Goal: Task Accomplishment & Management: Manage account settings

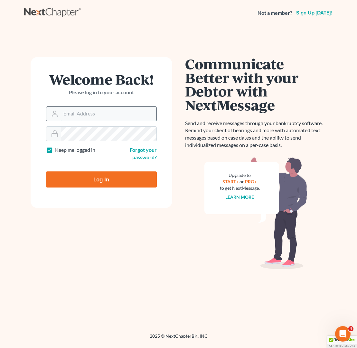
type input "[EMAIL_ADDRESS][DOMAIN_NAME]"
click at [101, 179] on input "Log In" at bounding box center [101, 179] width 111 height 16
type input "Thinking..."
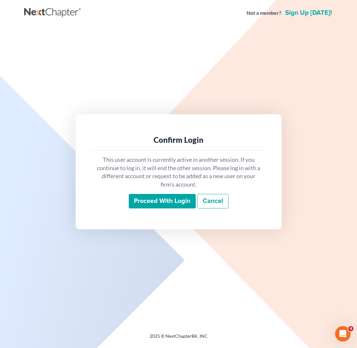
click at [136, 200] on input "Proceed with login" at bounding box center [162, 201] width 67 height 15
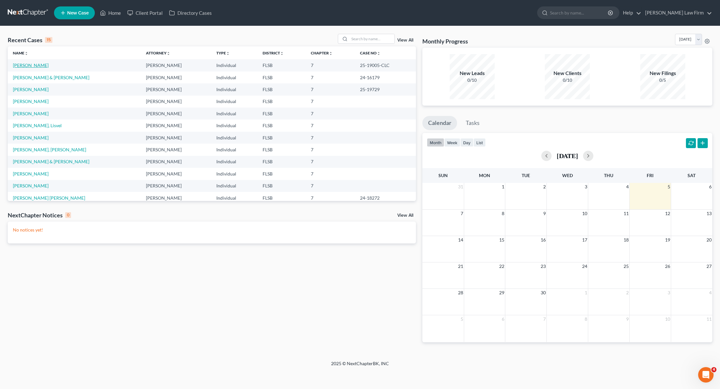
click at [36, 65] on link "[PERSON_NAME]" at bounding box center [31, 64] width 36 height 5
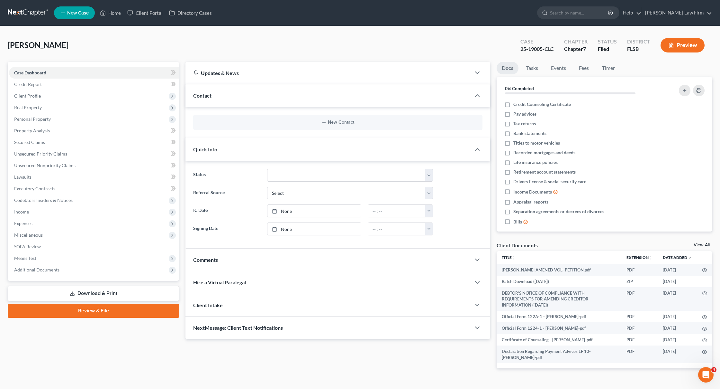
click at [137, 298] on link "Download & Print" at bounding box center [93, 293] width 171 height 15
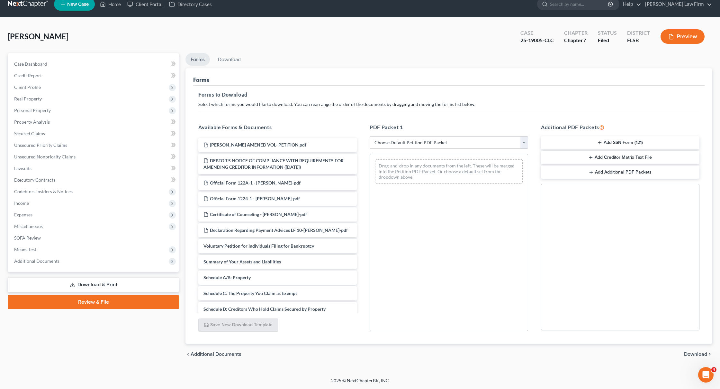
scroll to position [6, 0]
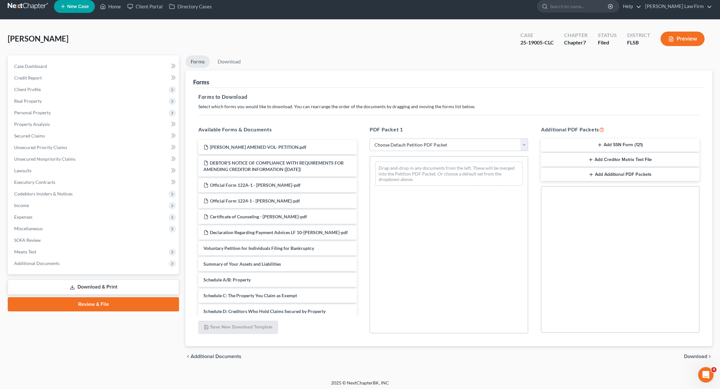
click at [356, 348] on span "Download" at bounding box center [695, 355] width 23 height 5
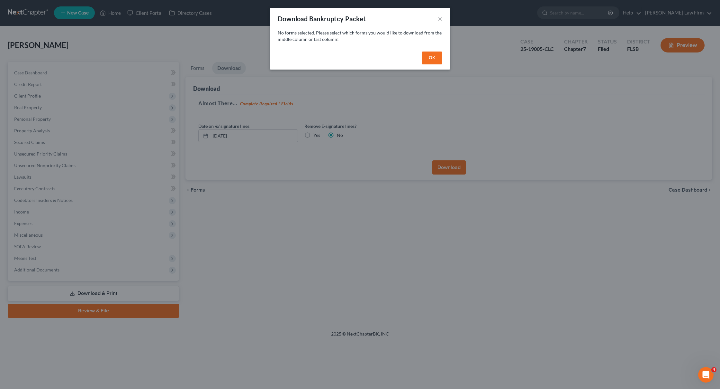
scroll to position [0, 0]
click at [356, 60] on button "OK" at bounding box center [432, 57] width 21 height 13
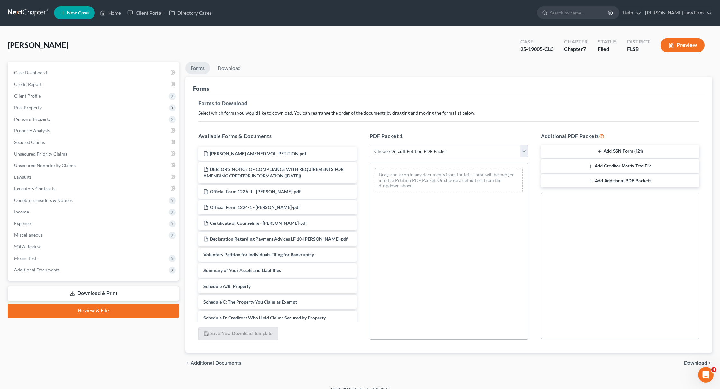
select select "2"
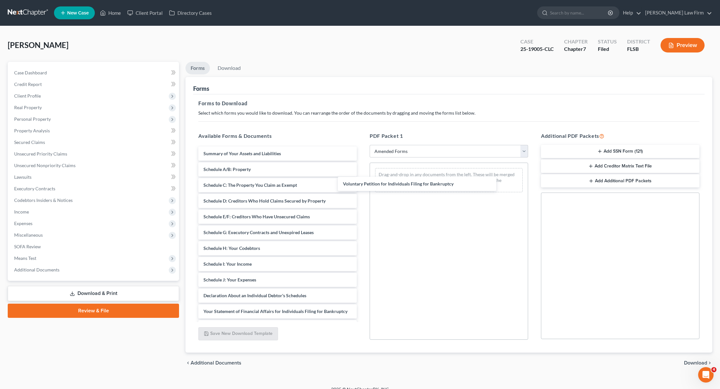
drag, startPoint x: 308, startPoint y: 154, endPoint x: 448, endPoint y: 185, distance: 143.2
click at [356, 185] on div "Voluntary Petition for Individuals Filing for Bankruptcy Voluntary Petition for…" at bounding box center [277, 282] width 169 height 273
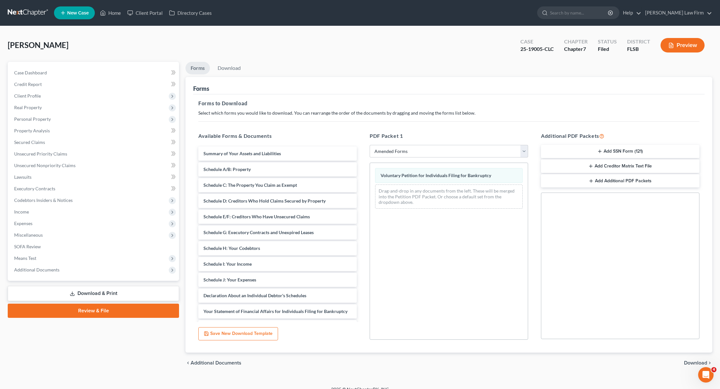
click at [267, 328] on button "Save New Download Template" at bounding box center [238, 334] width 80 height 14
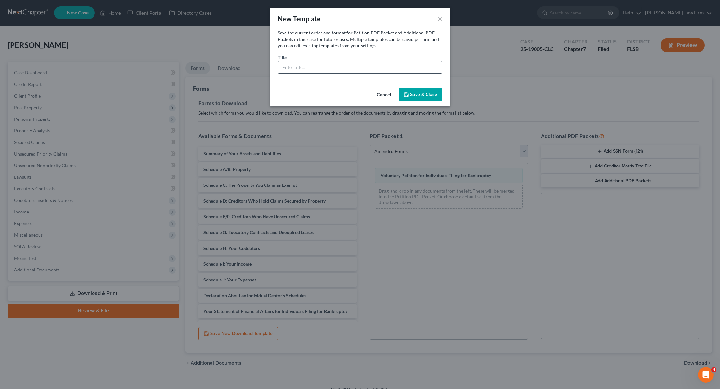
click at [312, 65] on input "text" at bounding box center [360, 67] width 164 height 12
type input "Vol Petition"
click at [356, 95] on button "Save & Close" at bounding box center [421, 95] width 44 height 14
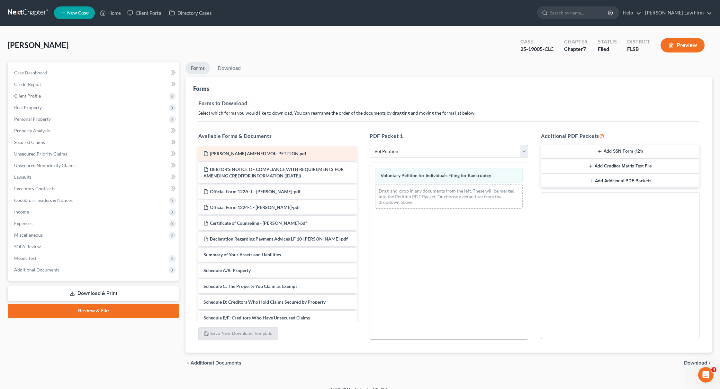
click at [278, 153] on span "LACAYO AMENED VOL- PETITION.pdf" at bounding box center [258, 153] width 96 height 5
select select "2"
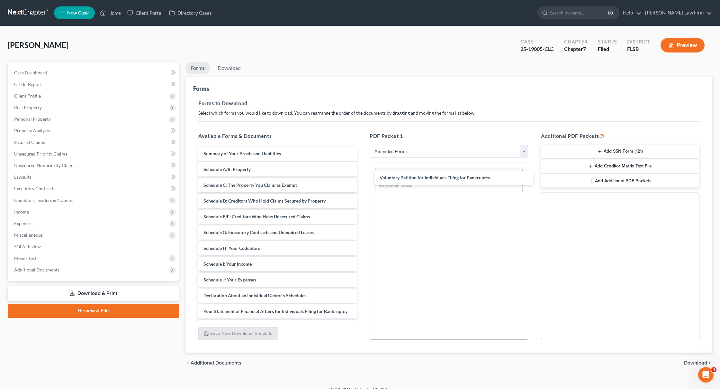
drag, startPoint x: 299, startPoint y: 154, endPoint x: 472, endPoint y: 178, distance: 174.4
click at [356, 178] on div "Voluntary Petition for Individuals Filing for Bankruptcy Voluntary Petition for…" at bounding box center [277, 282] width 169 height 273
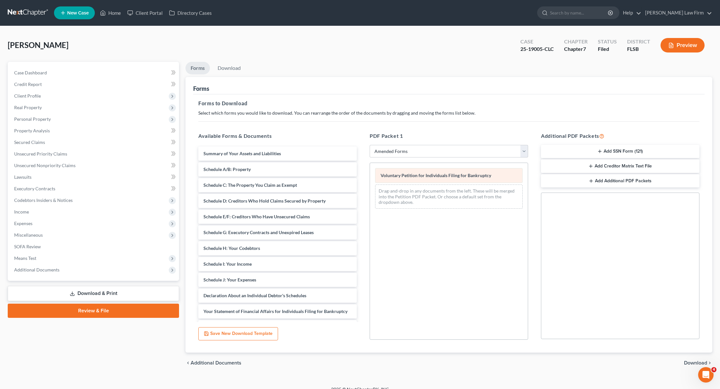
click at [356, 178] on span "Voluntary Petition for Individuals Filing for Bankruptcy" at bounding box center [436, 174] width 111 height 5
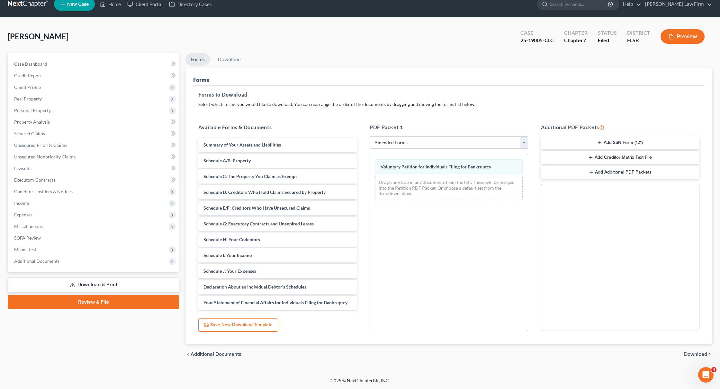
scroll to position [9, 0]
click at [356, 177] on div "Drag-and-drop in any documents from the left. These will be merged into the Pet…" at bounding box center [449, 188] width 148 height 24
click at [356, 348] on span "Download" at bounding box center [695, 353] width 23 height 5
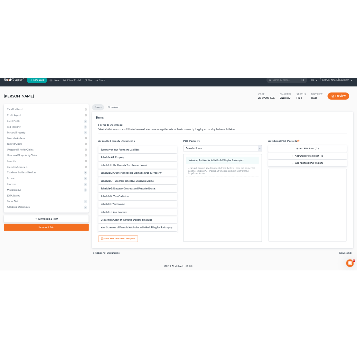
scroll to position [0, 0]
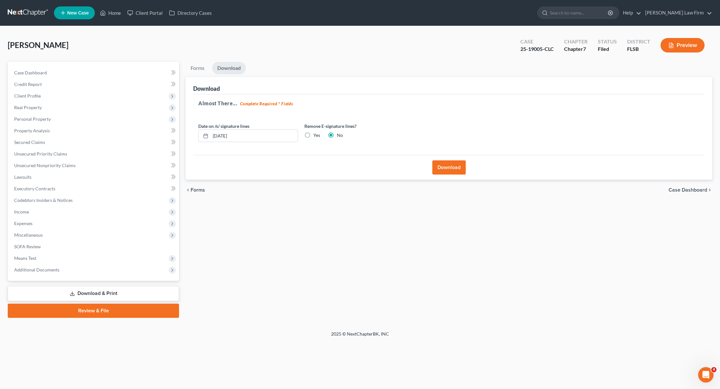
click at [356, 169] on button "Download" at bounding box center [449, 167] width 33 height 14
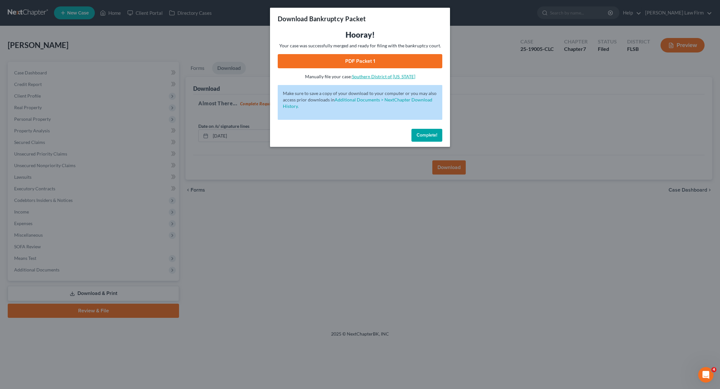
click at [356, 75] on link "Southern District of Florida" at bounding box center [383, 76] width 63 height 5
click at [356, 63] on div "Download Bankruptcy Packet Hooray! Your case was successfully merged and ready …" at bounding box center [360, 194] width 720 height 389
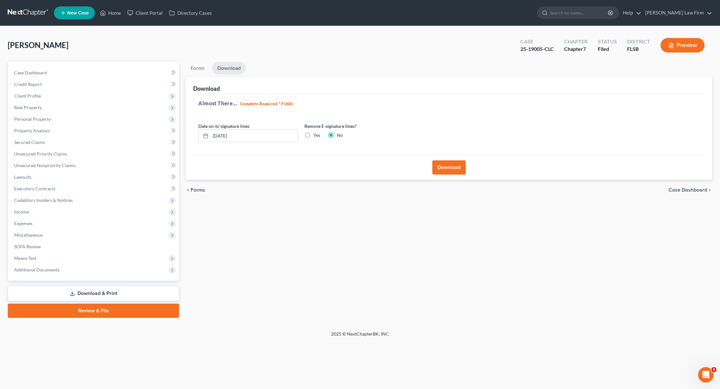
click at [356, 168] on button "Download" at bounding box center [449, 167] width 33 height 14
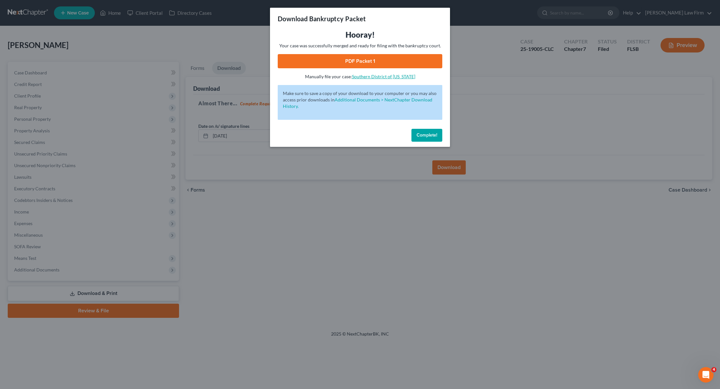
click at [356, 77] on link "Southern District of Florida" at bounding box center [383, 76] width 63 height 5
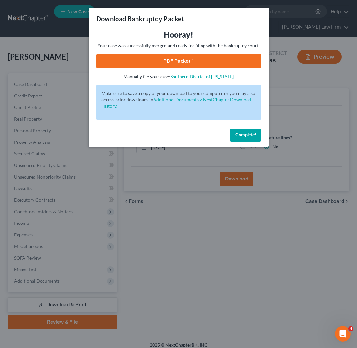
click at [289, 247] on div "Download Bankruptcy Packet Hooray! Your case was successfully merged and ready …" at bounding box center [178, 174] width 357 height 348
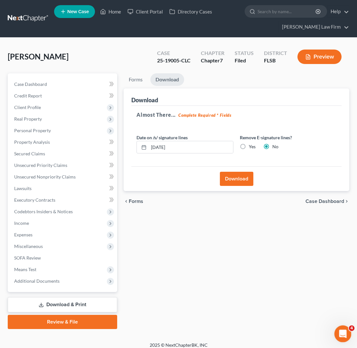
click at [344, 331] on icon "Open Intercom Messenger" at bounding box center [341, 333] width 11 height 11
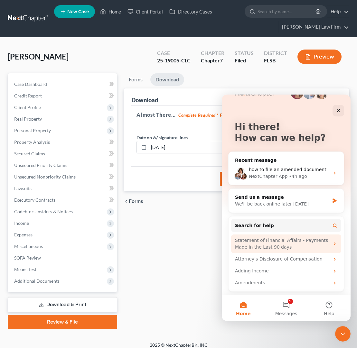
scroll to position [19, 0]
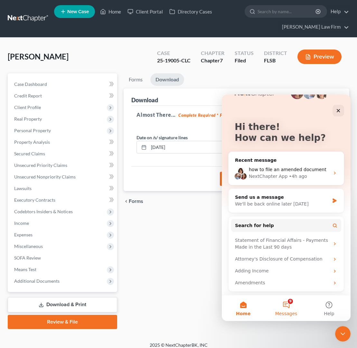
click at [286, 308] on button "9 Messages" at bounding box center [285, 308] width 43 height 26
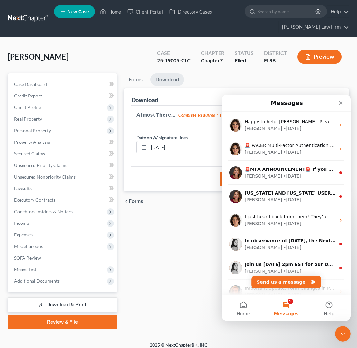
scroll to position [0, 0]
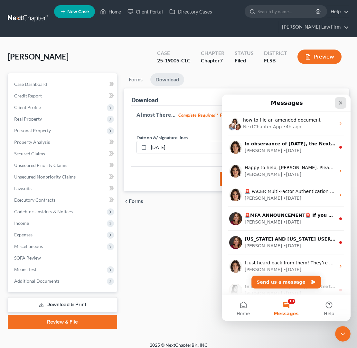
click at [339, 104] on icon "Close" at bounding box center [340, 102] width 5 height 5
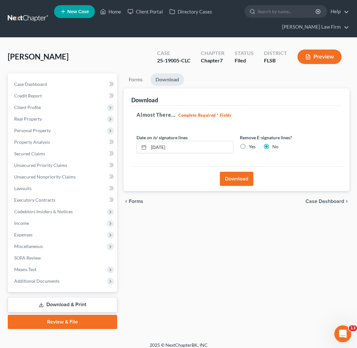
click at [342, 326] on div "Open Intercom Messenger" at bounding box center [341, 332] width 21 height 21
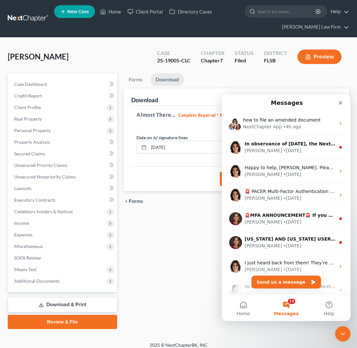
click at [288, 306] on button "13 Messages" at bounding box center [285, 308] width 43 height 26
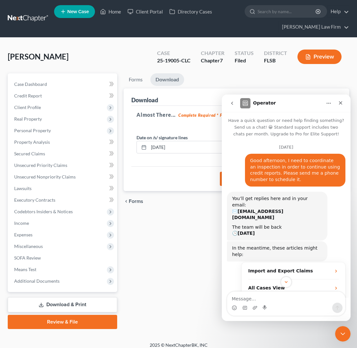
click at [331, 102] on icon "Home" at bounding box center [328, 103] width 5 height 5
click at [338, 104] on icon "Close" at bounding box center [340, 102] width 5 height 5
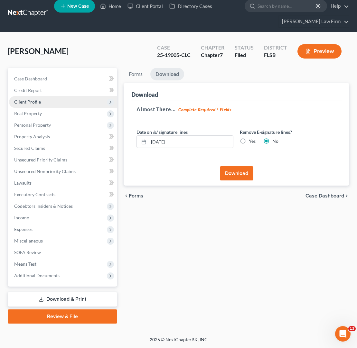
scroll to position [5, 0]
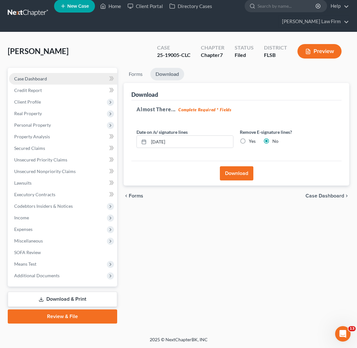
click at [35, 77] on span "Case Dashboard" at bounding box center [30, 78] width 33 height 5
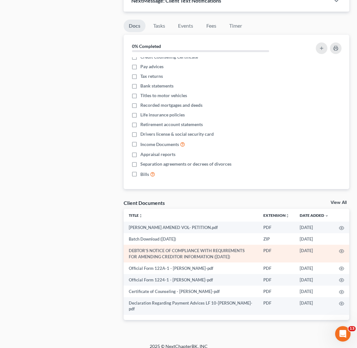
scroll to position [338, 0]
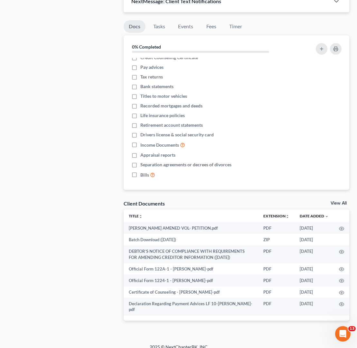
click at [335, 201] on link "View All" at bounding box center [338, 203] width 16 height 5
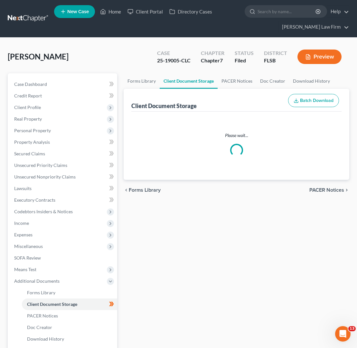
select select "5"
select select "42"
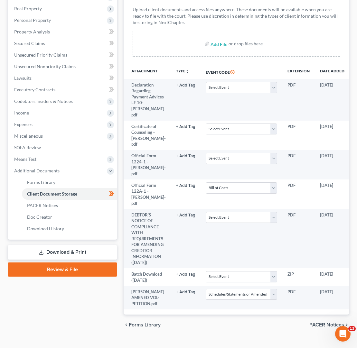
scroll to position [110, 0]
click at [342, 334] on icon "Open Intercom Messenger" at bounding box center [341, 333] width 11 height 11
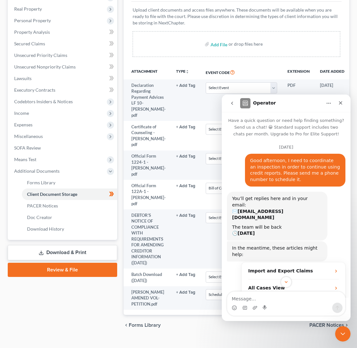
scroll to position [0, 0]
click at [338, 104] on icon "Close" at bounding box center [340, 102] width 5 height 5
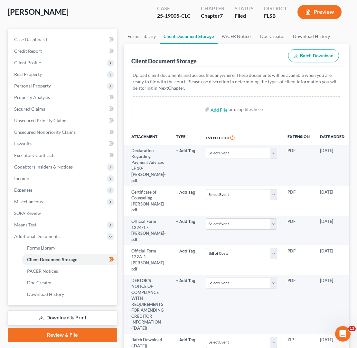
scroll to position [47, 0]
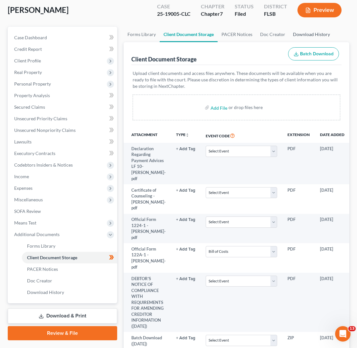
click at [299, 35] on link "Download History" at bounding box center [311, 34] width 45 height 15
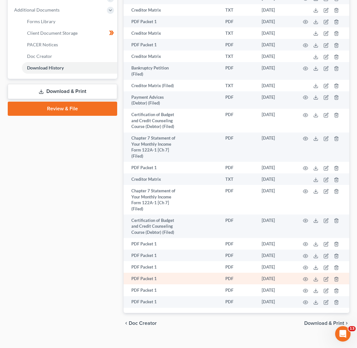
scroll to position [270, 0]
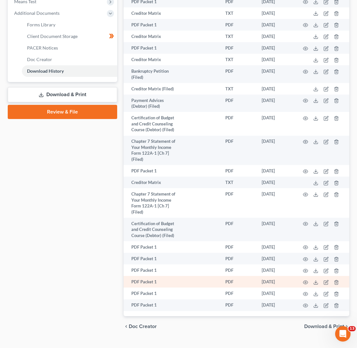
click at [335, 276] on td at bounding box center [322, 282] width 54 height 12
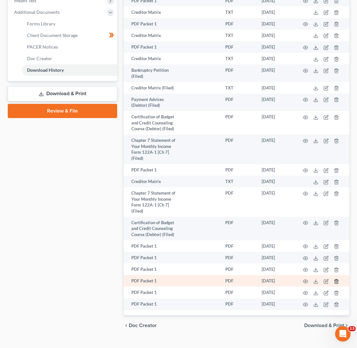
scroll to position [270, 0]
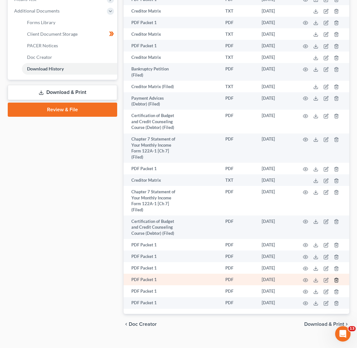
click at [336, 280] on line "button" at bounding box center [336, 280] width 0 height 1
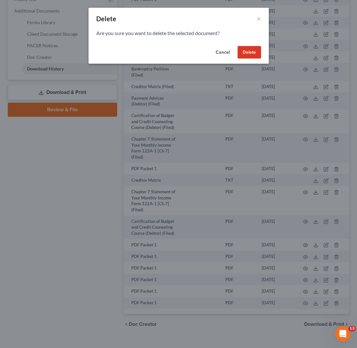
click at [254, 57] on button "Delete" at bounding box center [248, 52] width 23 height 13
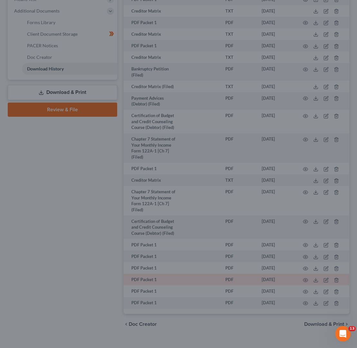
scroll to position [266, 0]
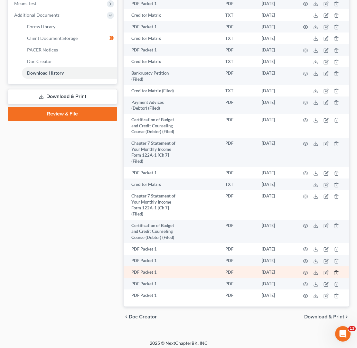
click at [337, 270] on icon "button" at bounding box center [336, 272] width 5 height 5
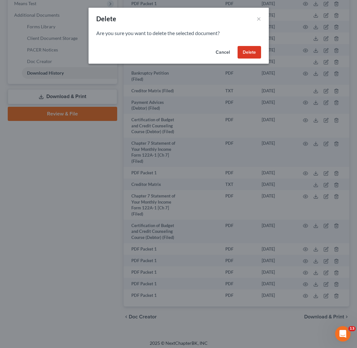
click at [242, 51] on button "Delete" at bounding box center [248, 52] width 23 height 13
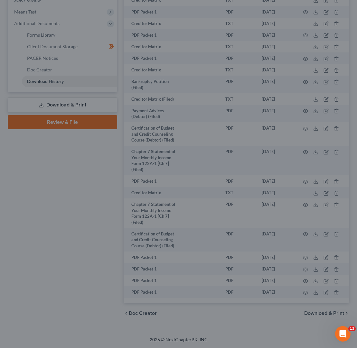
scroll to position [254, 0]
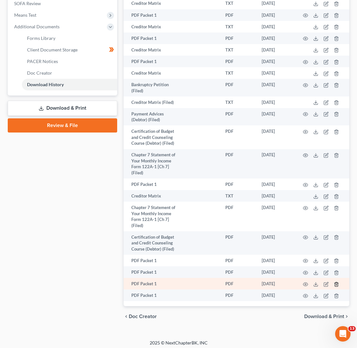
click at [335, 282] on icon "button" at bounding box center [336, 284] width 5 height 5
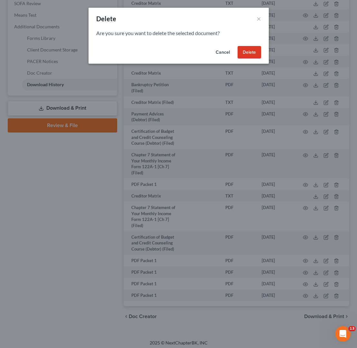
click at [247, 52] on button "Delete" at bounding box center [248, 52] width 23 height 13
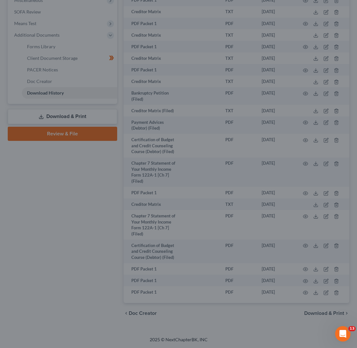
scroll to position [243, 0]
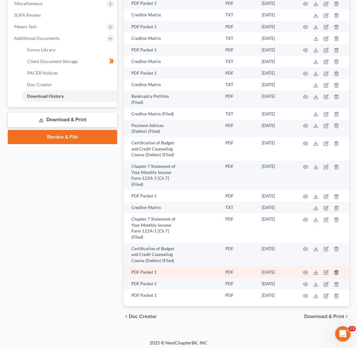
click at [337, 270] on icon "button" at bounding box center [336, 272] width 5 height 5
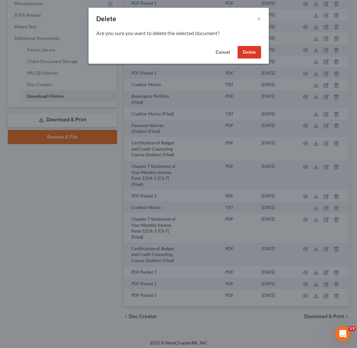
click at [256, 53] on button "Delete" at bounding box center [248, 52] width 23 height 13
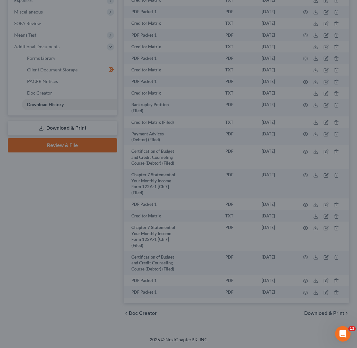
scroll to position [231, 0]
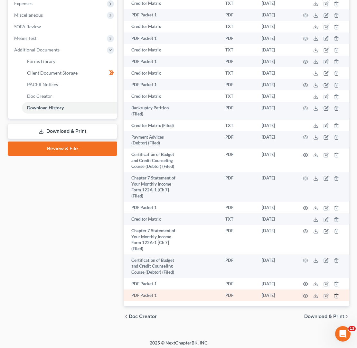
click at [337, 293] on icon "button" at bounding box center [336, 295] width 5 height 5
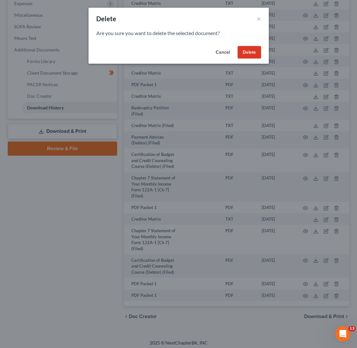
click at [246, 48] on button "Delete" at bounding box center [248, 52] width 23 height 13
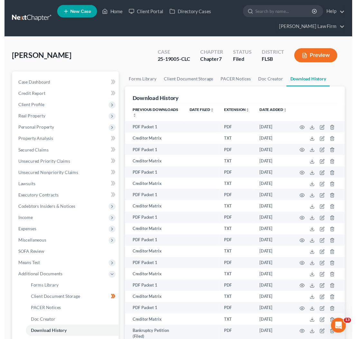
scroll to position [0, 0]
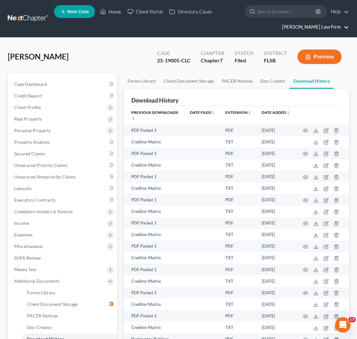
click at [344, 27] on link "Lacayo Law Firm" at bounding box center [314, 27] width 70 height 12
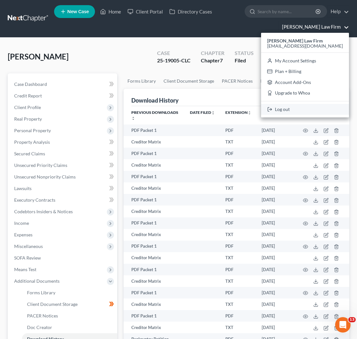
click at [311, 112] on link "Log out" at bounding box center [305, 109] width 88 height 11
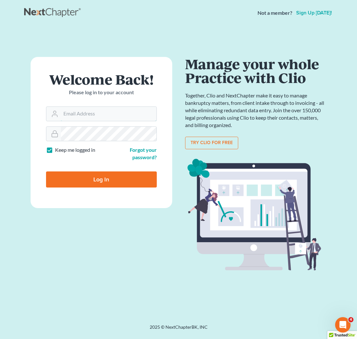
type input "[EMAIL_ADDRESS][DOMAIN_NAME]"
click at [101, 179] on input "Log In" at bounding box center [101, 179] width 111 height 16
type input "Thinking..."
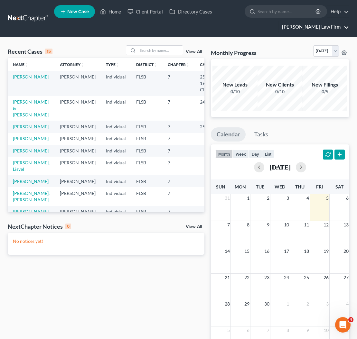
click at [344, 28] on link "[PERSON_NAME] Law Firm" at bounding box center [314, 27] width 70 height 12
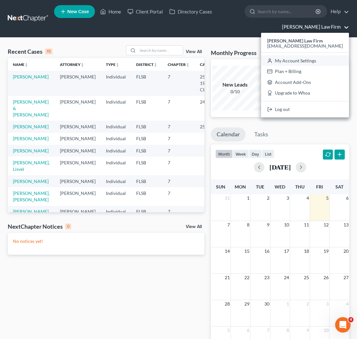
click at [321, 60] on link "My Account Settings" at bounding box center [305, 60] width 88 height 11
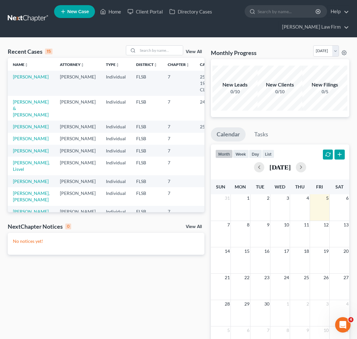
select select "17"
select select "24"
select select "9"
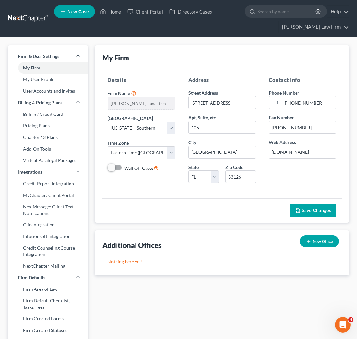
click at [28, 17] on link at bounding box center [28, 19] width 41 height 12
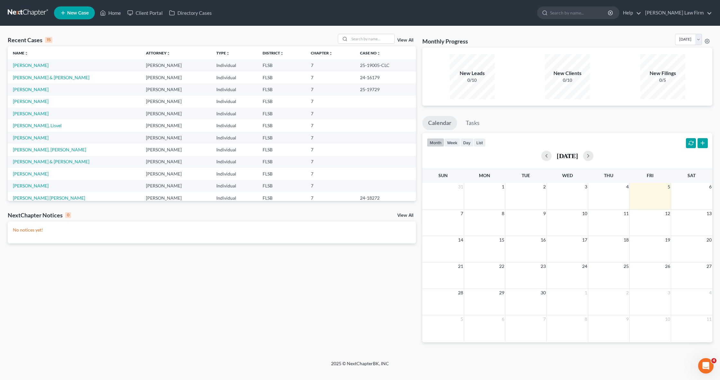
click at [356, 214] on link "View All" at bounding box center [406, 215] width 16 height 5
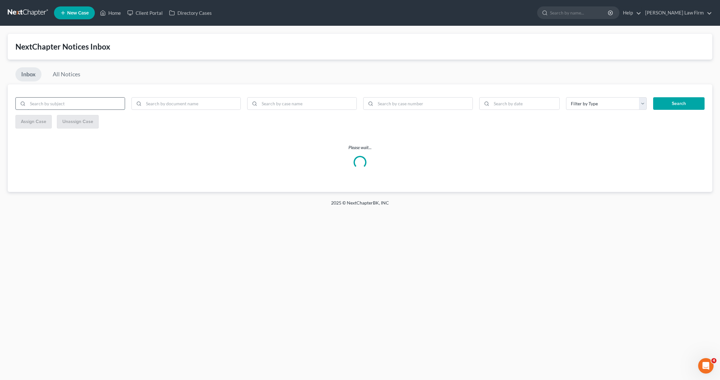
scroll to position [0, 0]
click at [107, 103] on input "search" at bounding box center [76, 103] width 97 height 12
click at [165, 105] on input "search" at bounding box center [192, 103] width 97 height 12
click at [69, 74] on link "All Notices" at bounding box center [66, 74] width 39 height 14
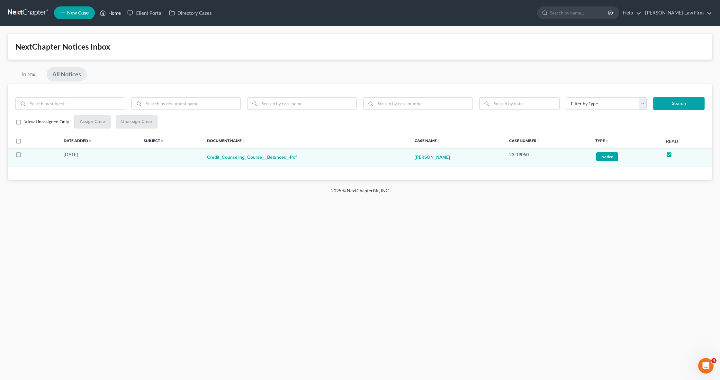
click at [114, 11] on link "Home" at bounding box center [110, 13] width 27 height 12
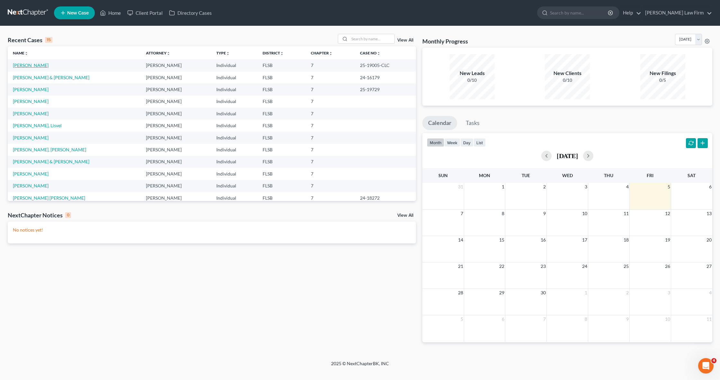
click at [39, 66] on link "[PERSON_NAME]" at bounding box center [31, 64] width 36 height 5
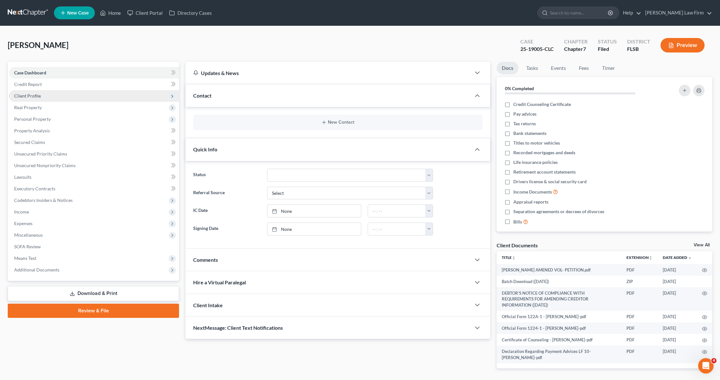
click at [42, 97] on span "Client Profile" at bounding box center [94, 96] width 170 height 12
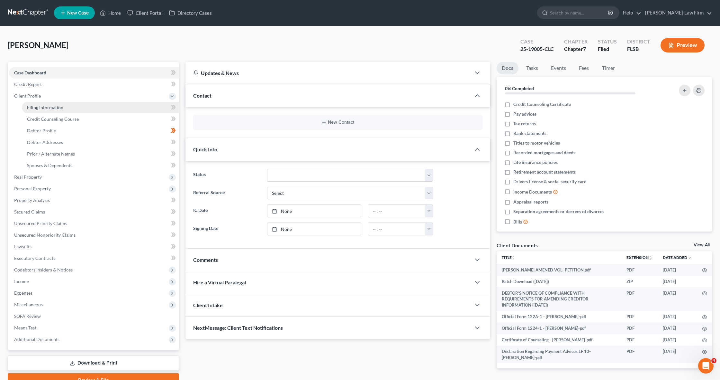
click at [44, 107] on span "Filing Information" at bounding box center [45, 107] width 36 height 5
select select "1"
select select "0"
select select "9"
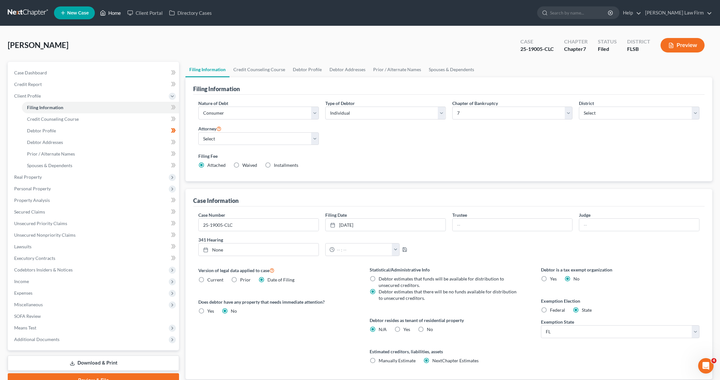
click at [114, 14] on link "Home" at bounding box center [110, 13] width 27 height 12
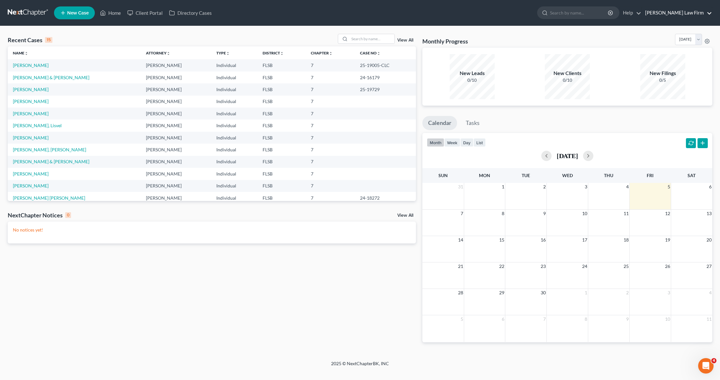
click at [356, 14] on link "Lacayo Law Firm" at bounding box center [677, 13] width 70 height 12
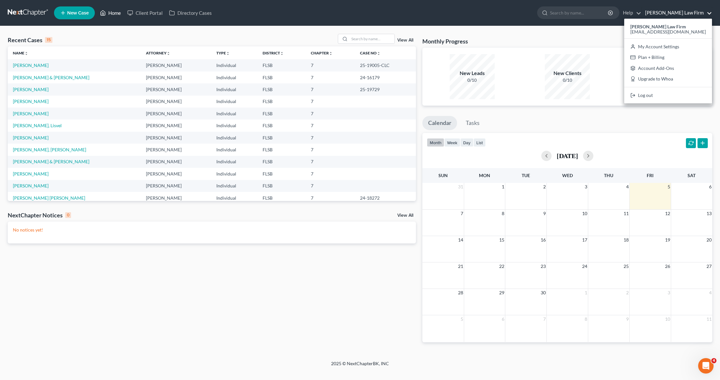
click at [114, 14] on link "Home" at bounding box center [110, 13] width 27 height 12
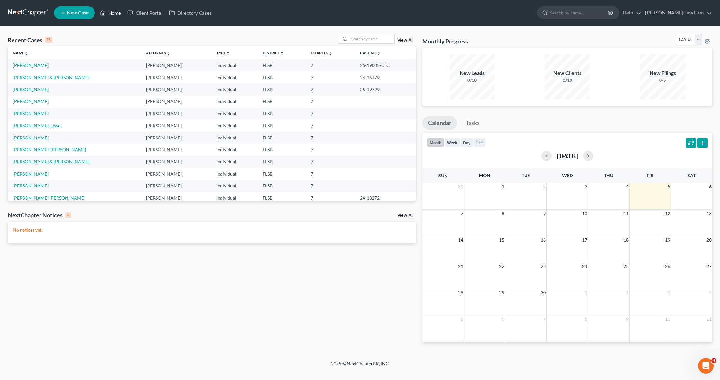
click at [115, 14] on link "Home" at bounding box center [110, 13] width 27 height 12
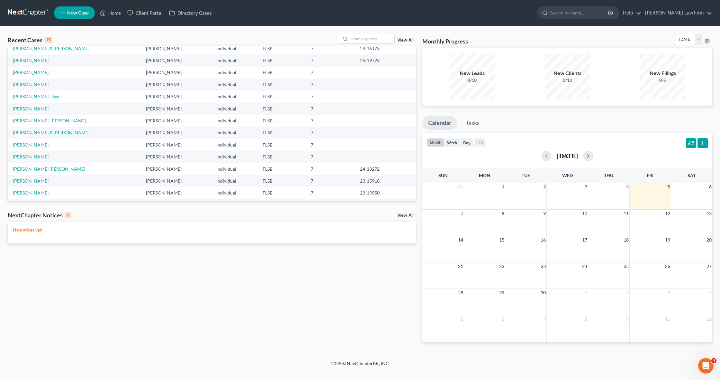
scroll to position [31, 0]
click at [67, 215] on div "0" at bounding box center [68, 215] width 6 height 6
click at [40, 215] on div "NextChapter Notices 0" at bounding box center [39, 215] width 63 height 8
click at [356, 214] on link "View All" at bounding box center [406, 215] width 16 height 5
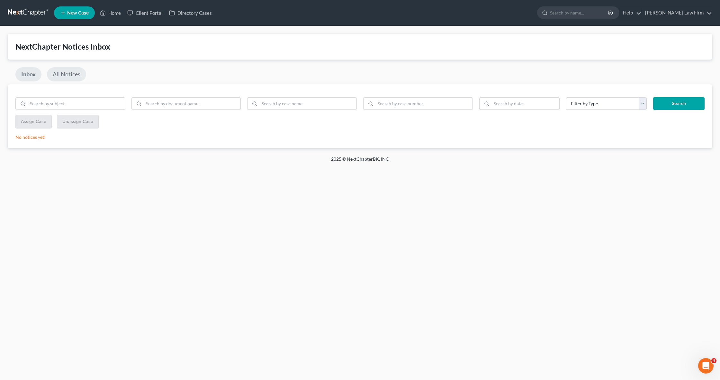
click at [70, 75] on link "All Notices" at bounding box center [66, 74] width 39 height 14
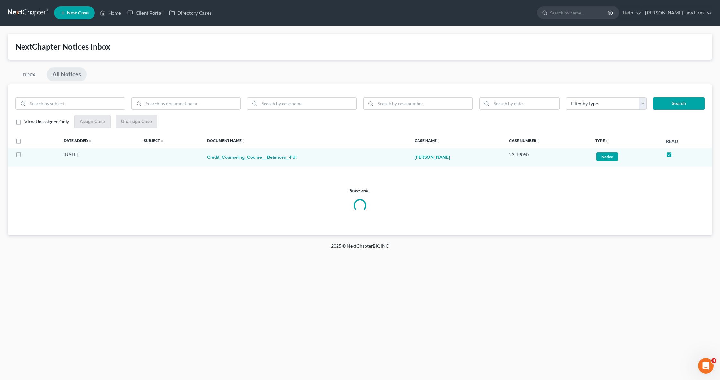
click at [94, 49] on div "NextChapter Notices Inbox" at bounding box center [360, 46] width 690 height 10
click at [94, 47] on div "NextChapter Notices Inbox" at bounding box center [360, 46] width 690 height 10
click at [38, 12] on link at bounding box center [28, 13] width 41 height 12
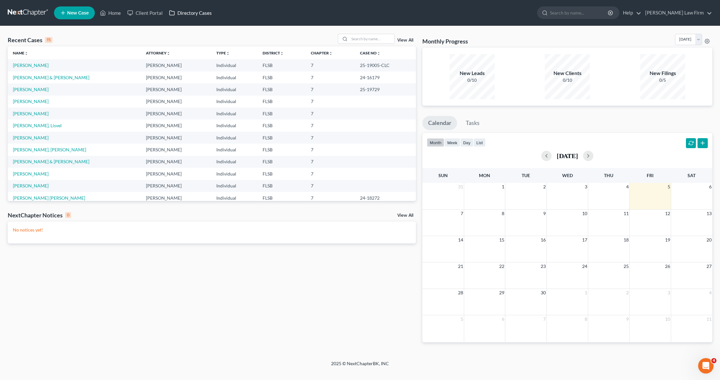
click at [182, 14] on link "Directory Cases" at bounding box center [190, 13] width 49 height 12
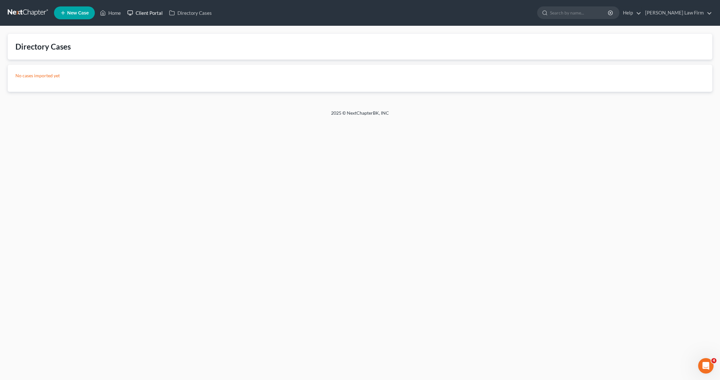
click at [148, 12] on link "Client Portal" at bounding box center [145, 13] width 42 height 12
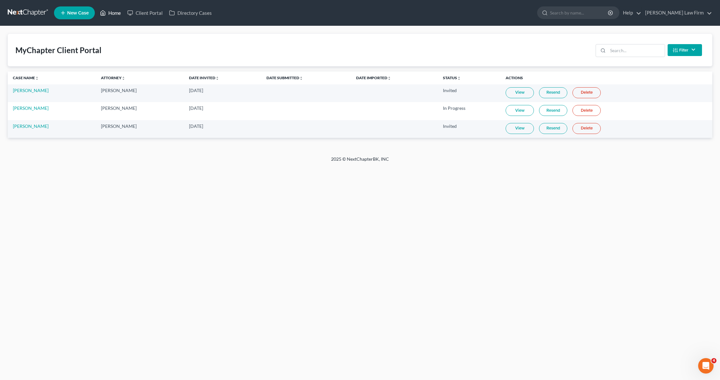
click at [120, 13] on link "Home" at bounding box center [110, 13] width 27 height 12
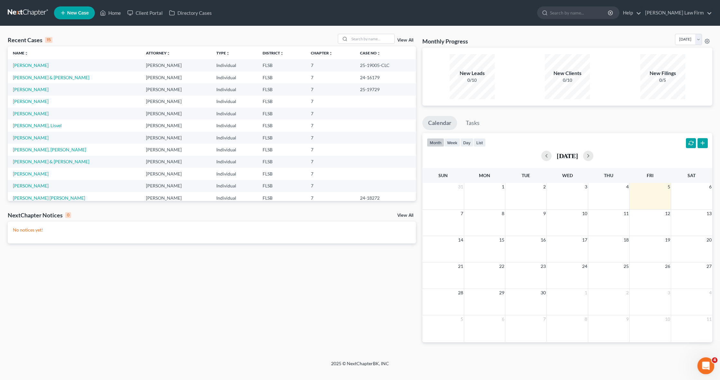
click at [705, 360] on icon "Open Intercom Messenger" at bounding box center [705, 364] width 11 height 11
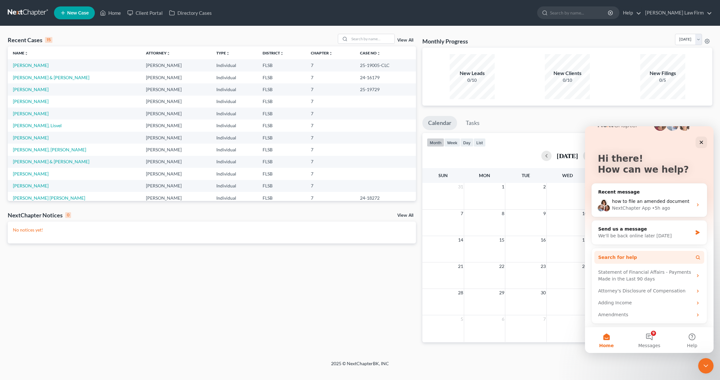
scroll to position [19, 0]
click at [652, 341] on button "9 Messages" at bounding box center [649, 340] width 43 height 26
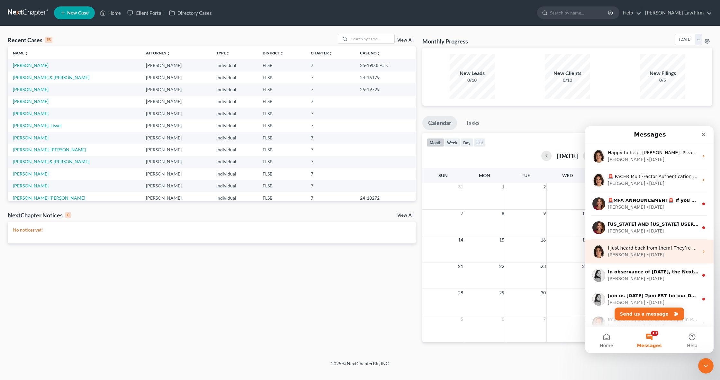
scroll to position [0, 0]
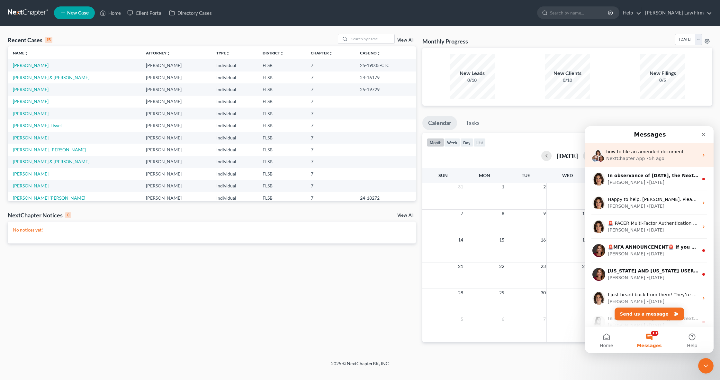
click at [702, 155] on icon "Intercom messenger" at bounding box center [704, 154] width 5 height 5
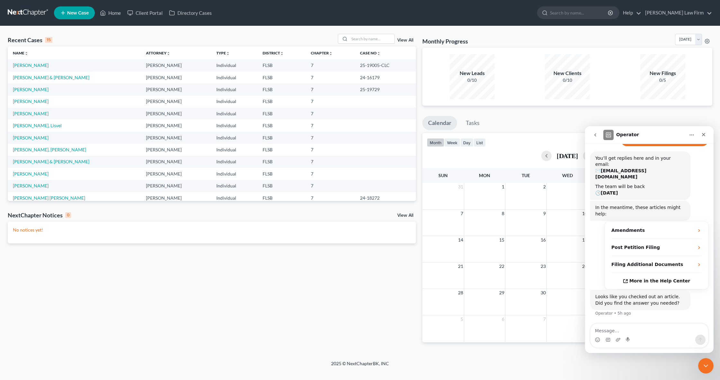
scroll to position [47, 0]
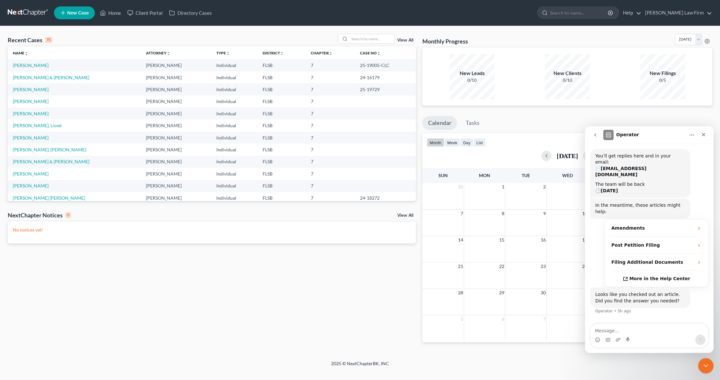
drag, startPoint x: 703, startPoint y: 134, endPoint x: 691, endPoint y: 140, distance: 13.8
click at [691, 140] on div "Intercom messenger" at bounding box center [698, 135] width 24 height 12
click at [705, 133] on icon "Close" at bounding box center [704, 134] width 5 height 5
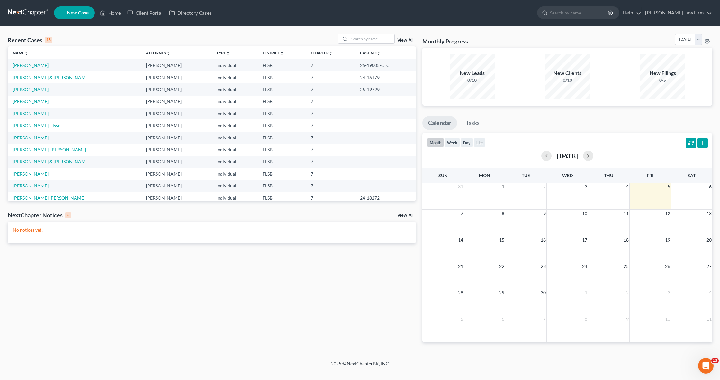
scroll to position [0, 0]
click at [599, 13] on input "search" at bounding box center [579, 13] width 59 height 12
click at [679, 13] on link "Lacayo Law Firm" at bounding box center [677, 13] width 70 height 12
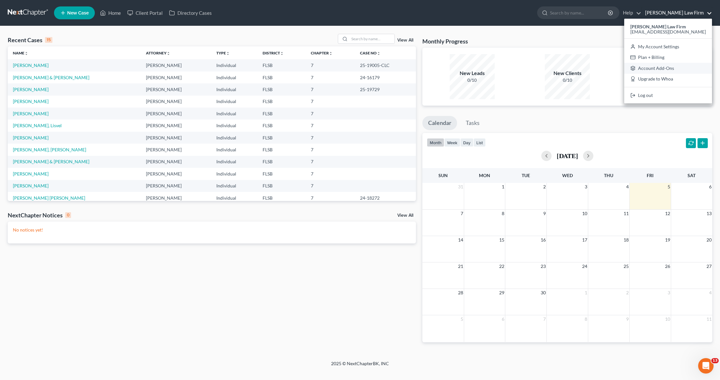
click at [686, 67] on link "Account Add-Ons" at bounding box center [669, 68] width 88 height 11
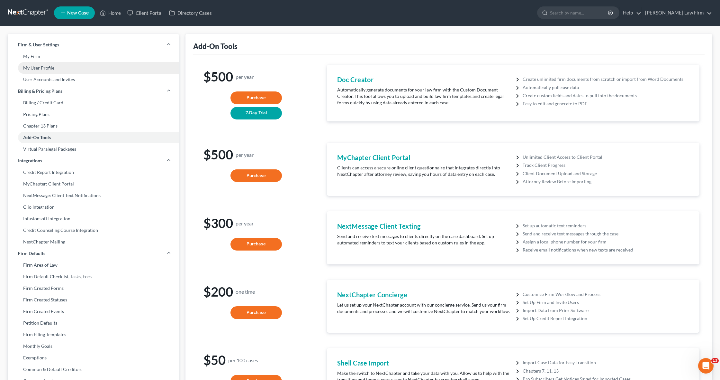
click at [41, 67] on link "My User Profile" at bounding box center [93, 68] width 171 height 12
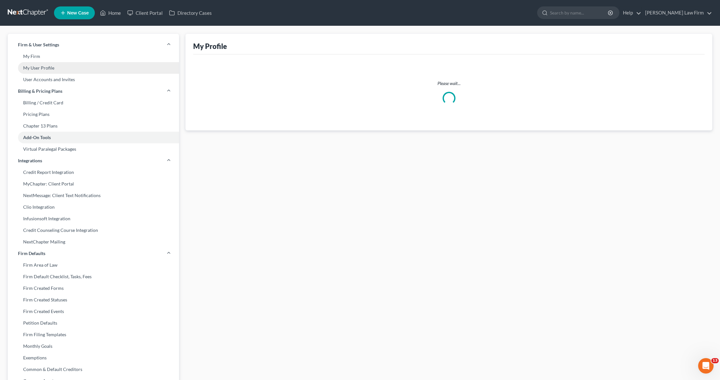
select select "9"
select select "attorney"
select select "0"
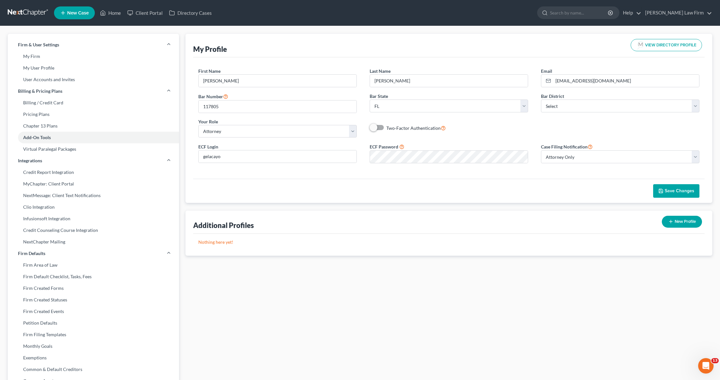
click at [510, 122] on div "First Name * Gilberto Last Name * Lacayo Email * glacayo@lacayolawfirm.com Bar …" at bounding box center [449, 105] width 514 height 75
click at [494, 150] on div at bounding box center [449, 156] width 159 height 13
click at [382, 127] on span at bounding box center [377, 128] width 15 height 8
drag, startPoint x: 375, startPoint y: 127, endPoint x: 382, endPoint y: 129, distance: 7.4
click at [386, 129] on div "Two-Factor Authentication" at bounding box center [449, 127] width 159 height 7
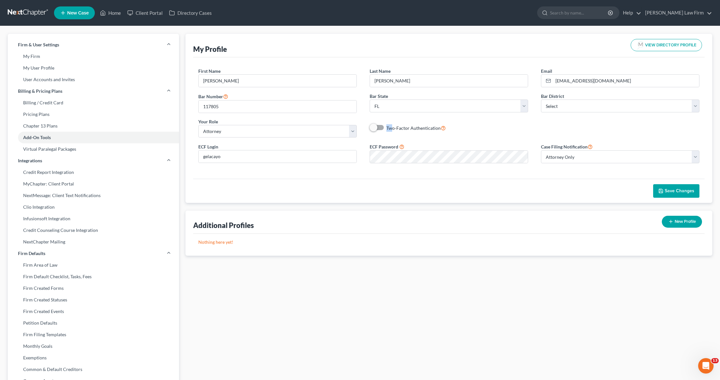
drag, startPoint x: 375, startPoint y: 128, endPoint x: 383, endPoint y: 130, distance: 7.8
click at [384, 131] on div "Two-Factor Authentication" at bounding box center [449, 127] width 159 height 7
drag, startPoint x: 373, startPoint y: 128, endPoint x: 392, endPoint y: 132, distance: 19.3
click at [387, 131] on label "Two-Factor Authentication" at bounding box center [417, 127] width 60 height 7
click at [389, 128] on input "Two-Factor Authentication" at bounding box center [391, 126] width 4 height 4
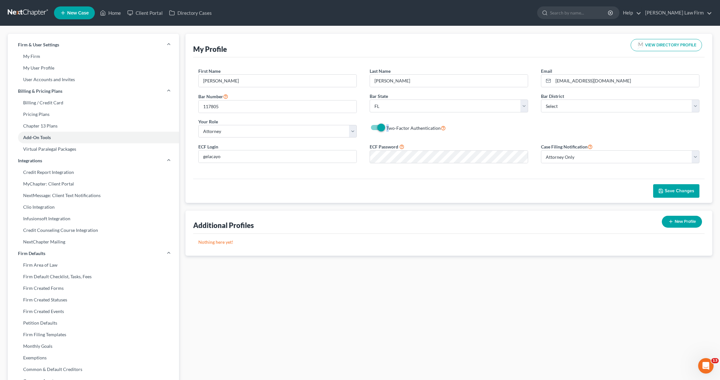
drag, startPoint x: 377, startPoint y: 128, endPoint x: 364, endPoint y: 127, distance: 12.9
click at [364, 127] on div "Two-Factor Authentication" at bounding box center [448, 127] width 171 height 7
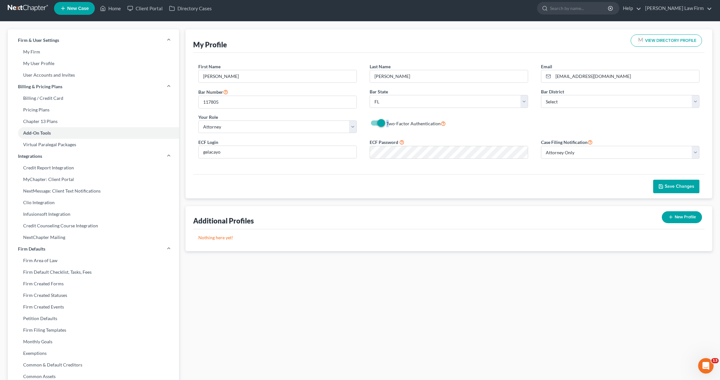
scroll to position [6, 0]
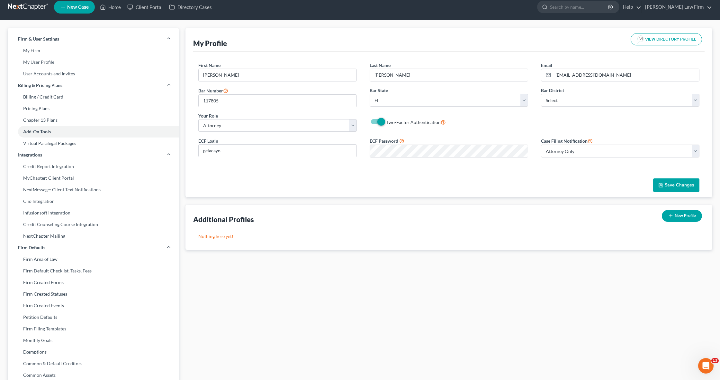
click at [374, 122] on span at bounding box center [377, 122] width 15 height 8
drag, startPoint x: 383, startPoint y: 121, endPoint x: 368, endPoint y: 119, distance: 15.2
click at [368, 119] on div "Two-Factor Authentication" at bounding box center [448, 121] width 171 height 7
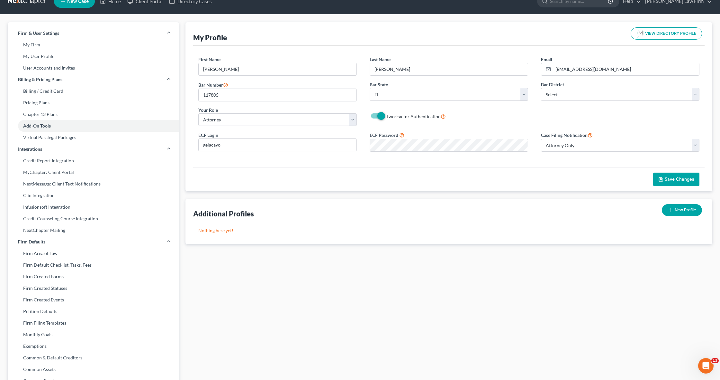
scroll to position [10, 0]
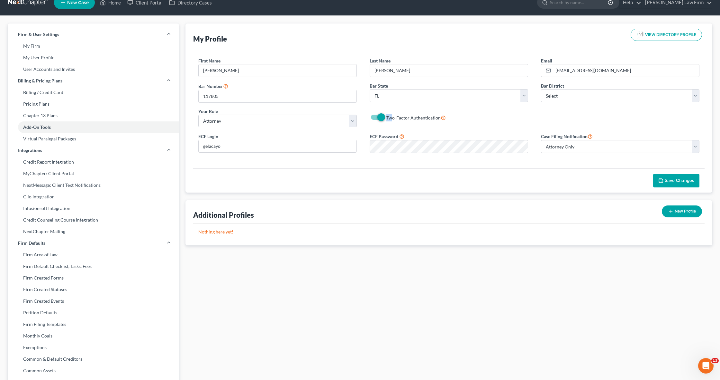
drag, startPoint x: 382, startPoint y: 115, endPoint x: 374, endPoint y: 115, distance: 8.0
click at [374, 115] on div "Two-Factor Authentication" at bounding box center [449, 117] width 159 height 7
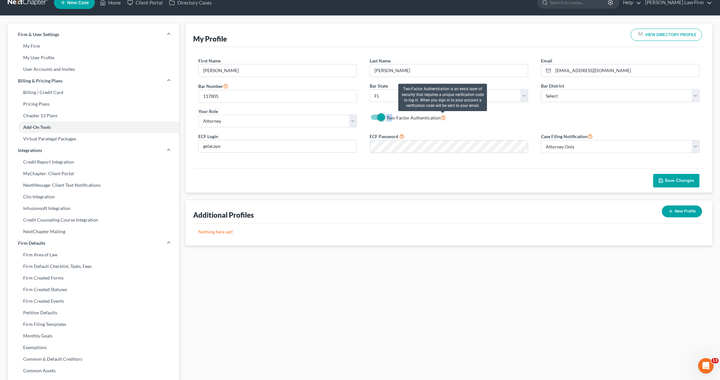
click at [444, 116] on icon at bounding box center [443, 117] width 5 height 6
click at [393, 116] on input "Two-Factor Authentication" at bounding box center [391, 116] width 4 height 4
checkbox input "false"
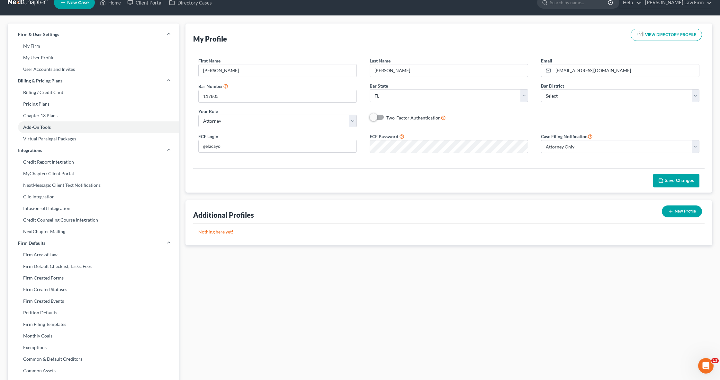
click at [462, 125] on div "First Name * Gilberto Last Name * Lacayo Email * glacayo@lacayolawfirm.com Bar …" at bounding box center [449, 94] width 514 height 75
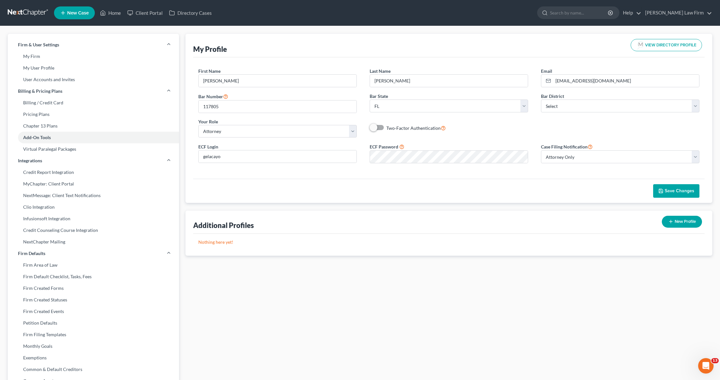
scroll to position [0, 0]
click at [710, 12] on link "Lacayo Law Firm" at bounding box center [677, 13] width 70 height 12
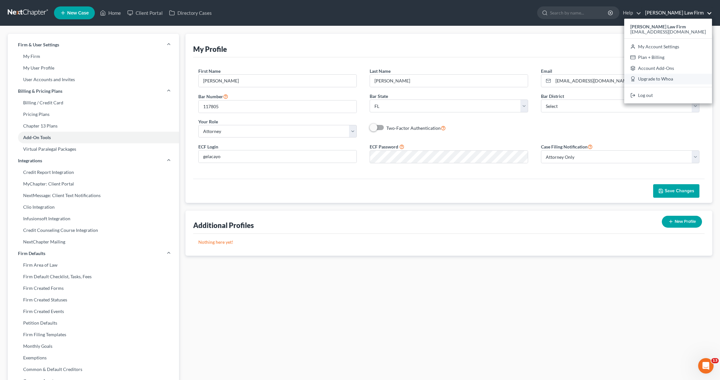
scroll to position [0, 0]
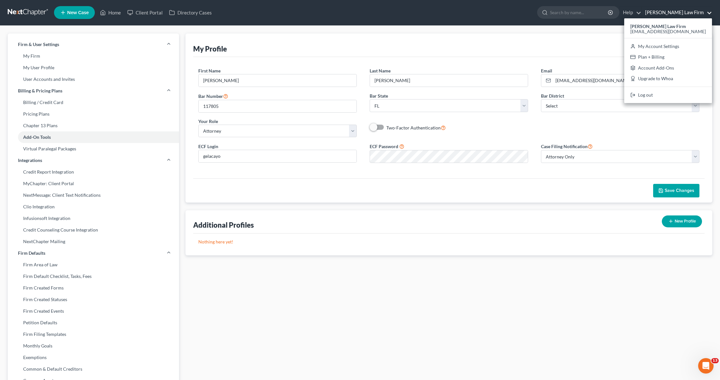
click at [673, 92] on link "Log out" at bounding box center [669, 94] width 88 height 11
